Goal: Task Accomplishment & Management: Use online tool/utility

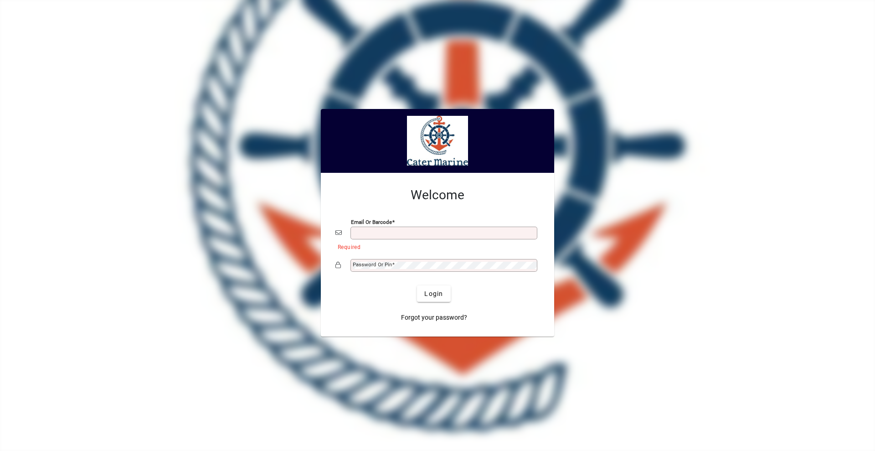
click at [370, 234] on input "Email or Barcode" at bounding box center [445, 232] width 184 height 7
type input "**********"
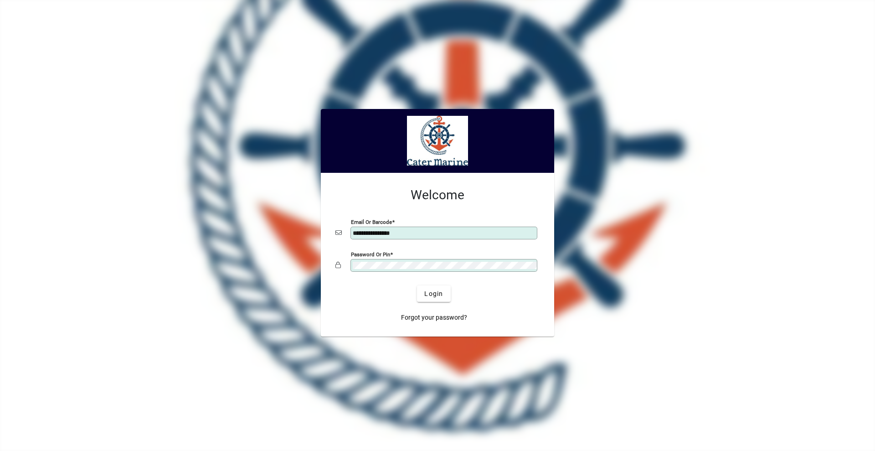
click at [417, 285] on button "Login" at bounding box center [433, 293] width 33 height 16
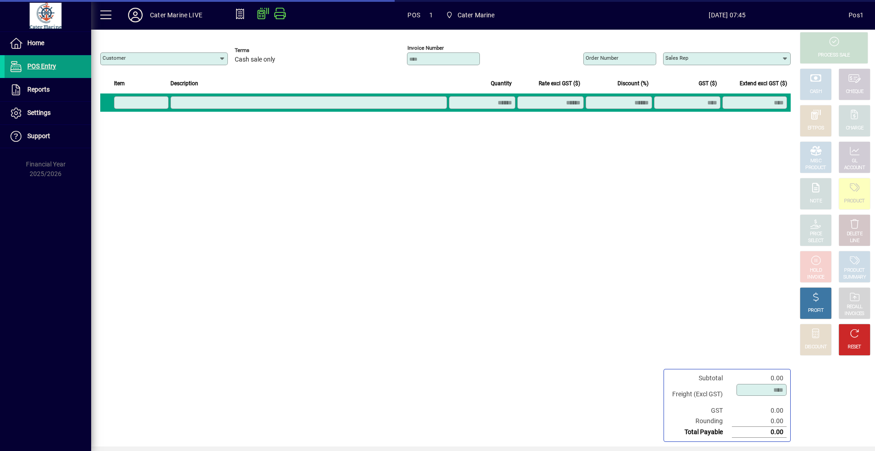
type input "**********"
